Goal: Information Seeking & Learning: Learn about a topic

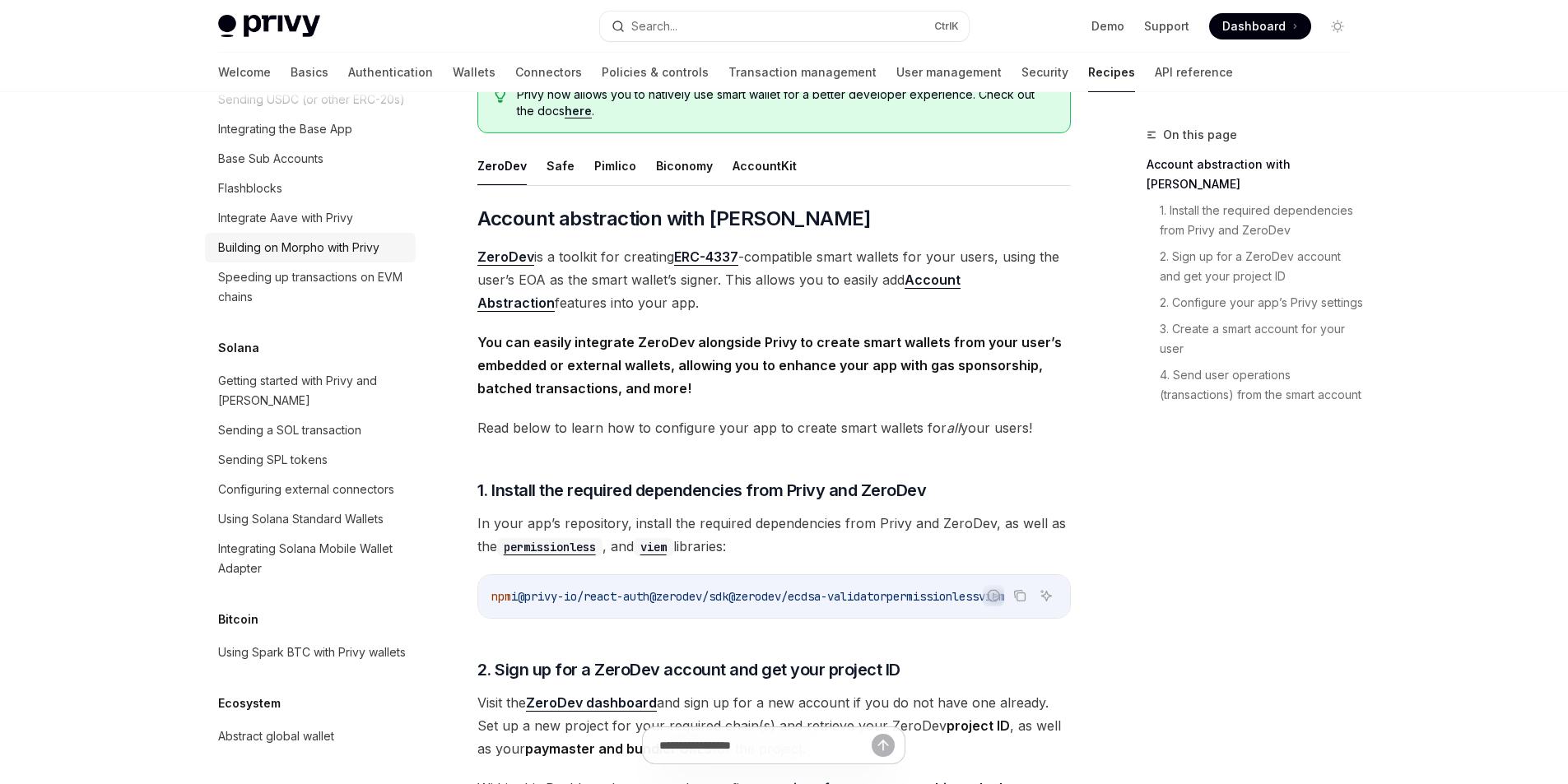
scroll to position [2440, 0]
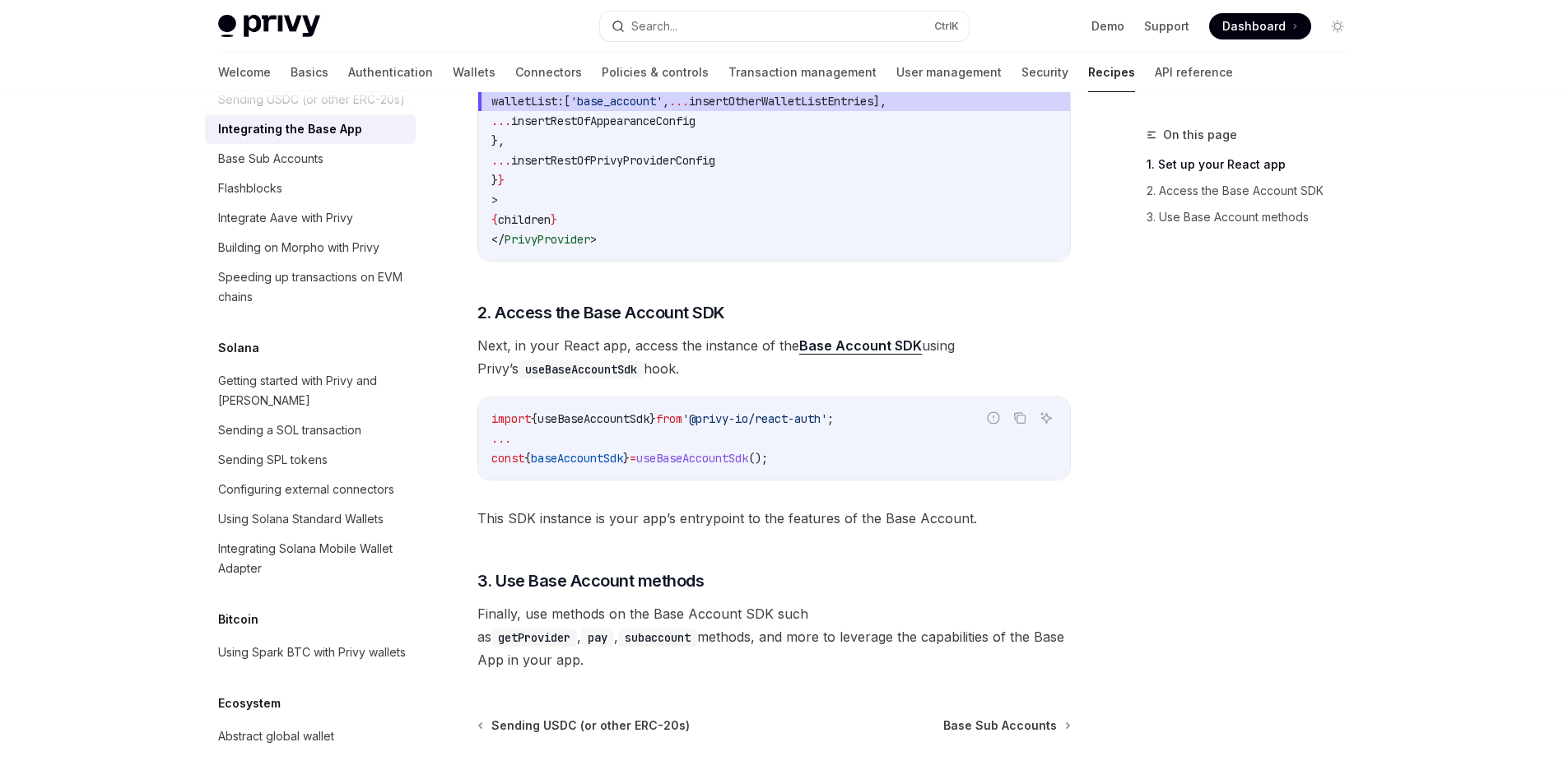
scroll to position [2580, 0]
